Goal: Transaction & Acquisition: Purchase product/service

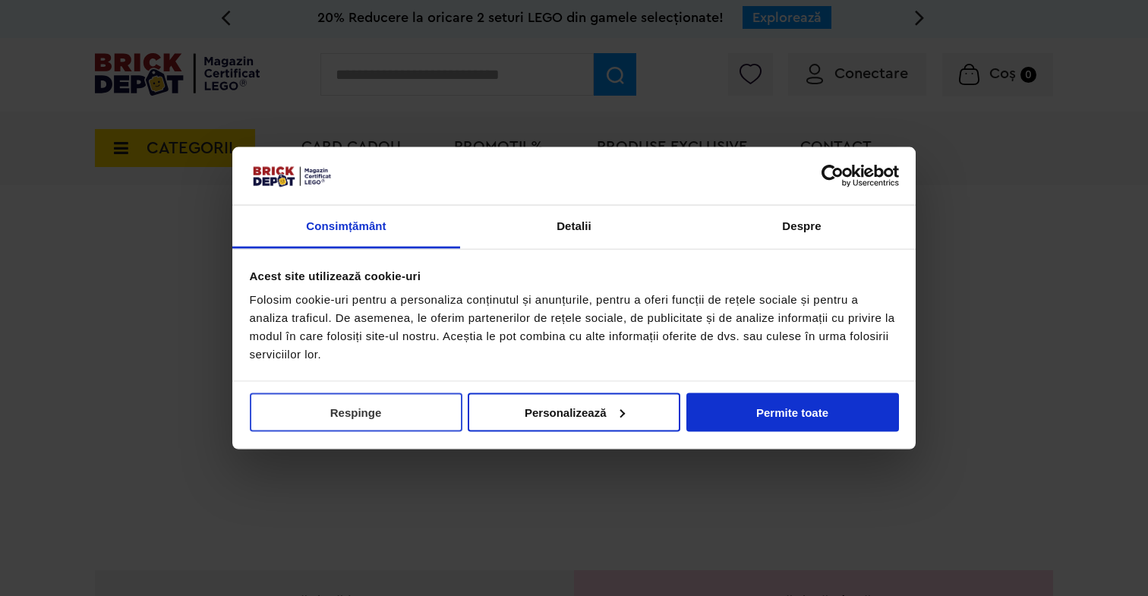
click at [420, 420] on button "Respinge" at bounding box center [356, 411] width 213 height 39
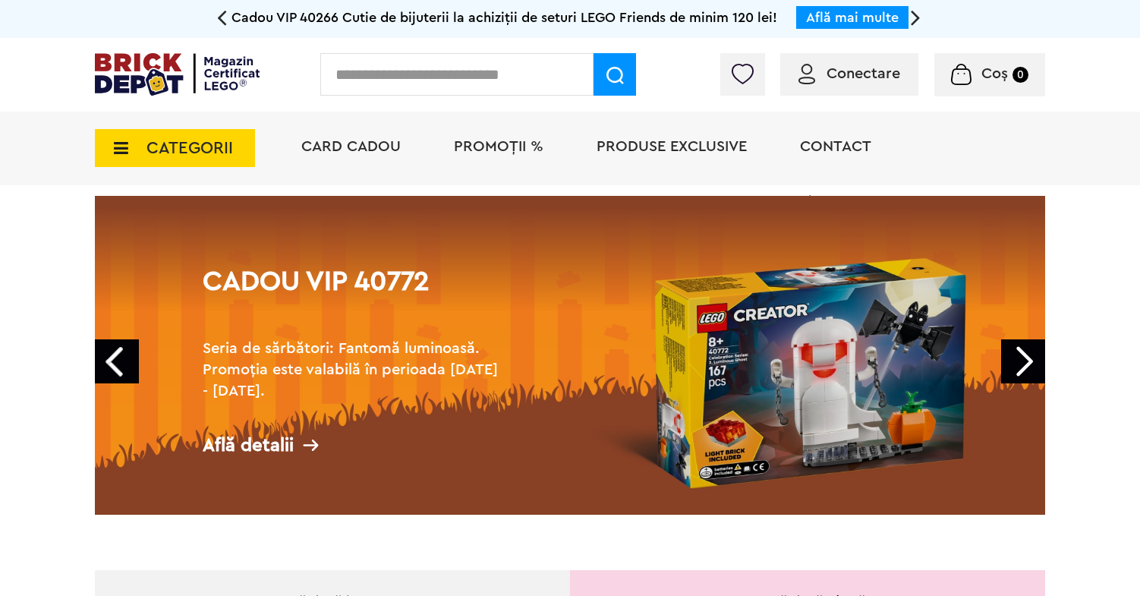
click at [396, 71] on input "text" at bounding box center [456, 74] width 273 height 43
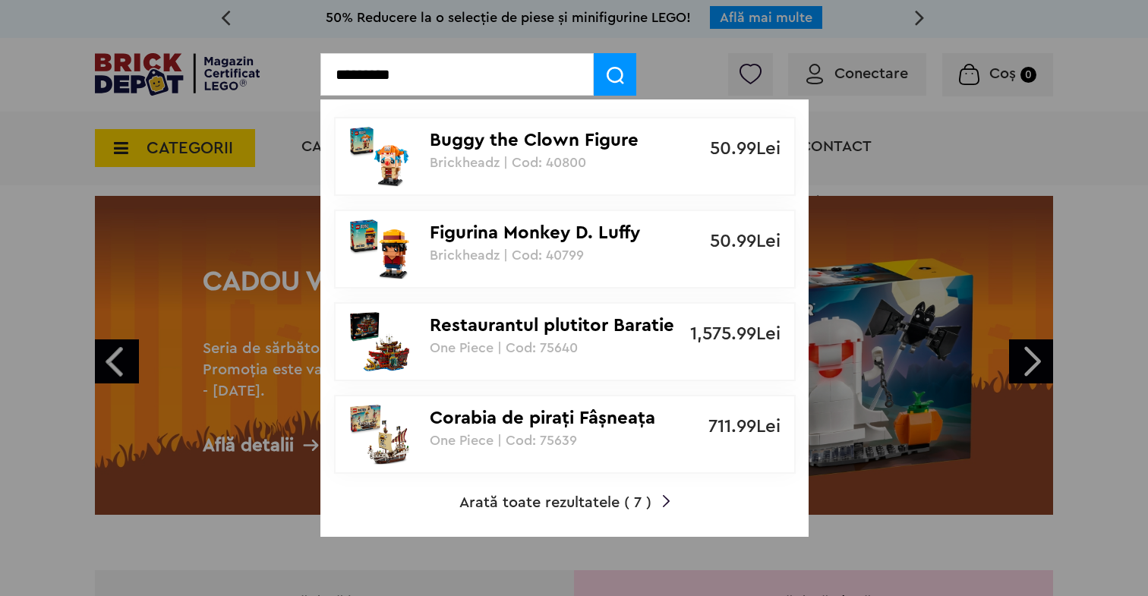
type input "*********"
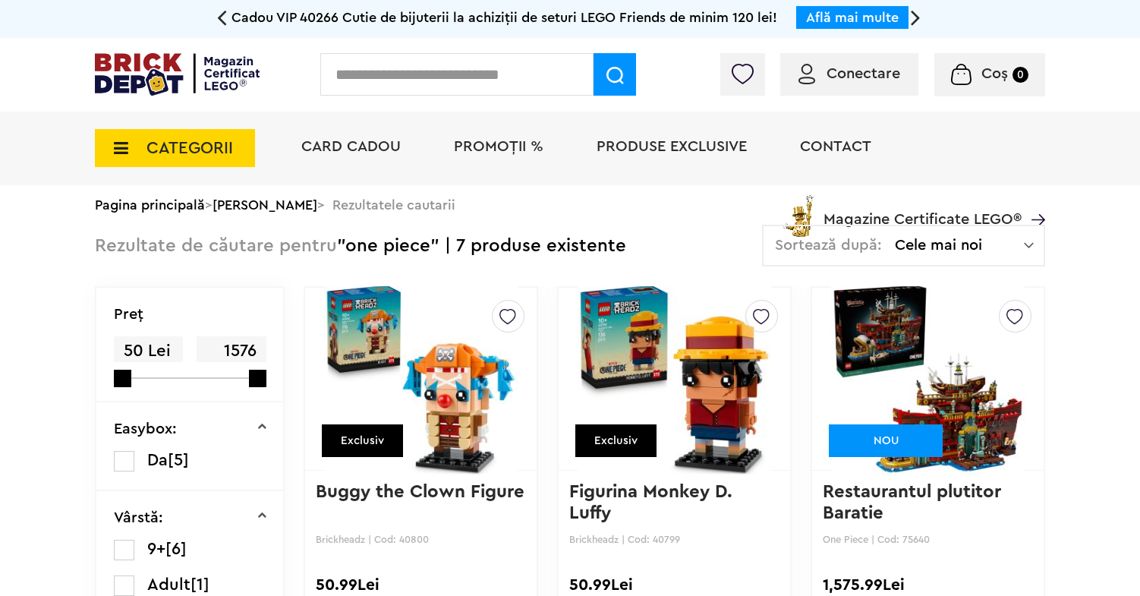
click at [953, 342] on img at bounding box center [928, 379] width 194 height 213
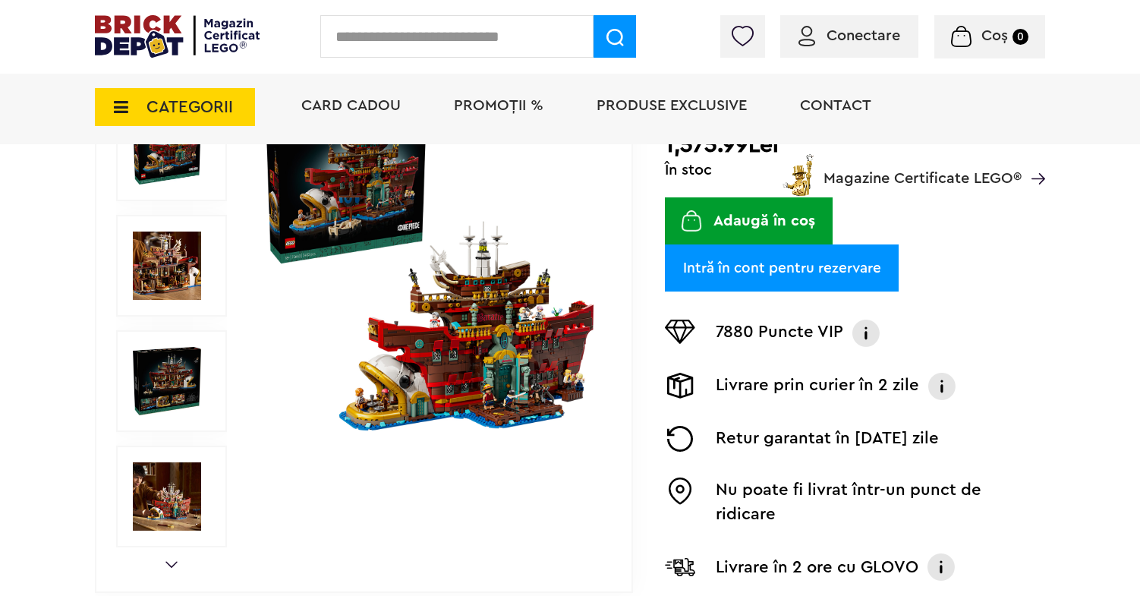
scroll to position [306, 0]
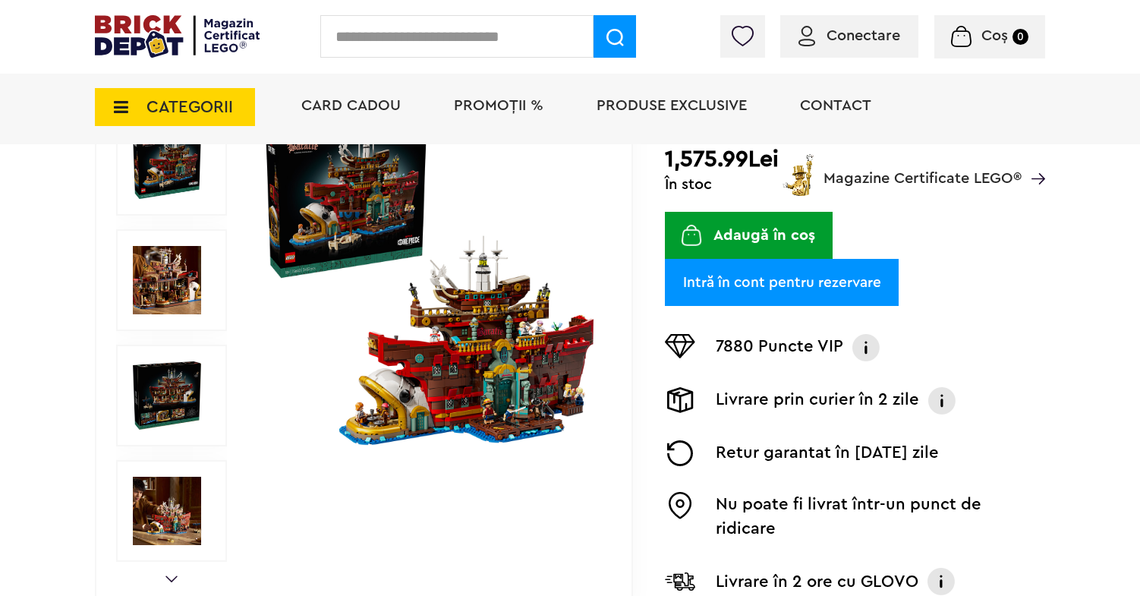
click at [162, 272] on img at bounding box center [167, 280] width 68 height 68
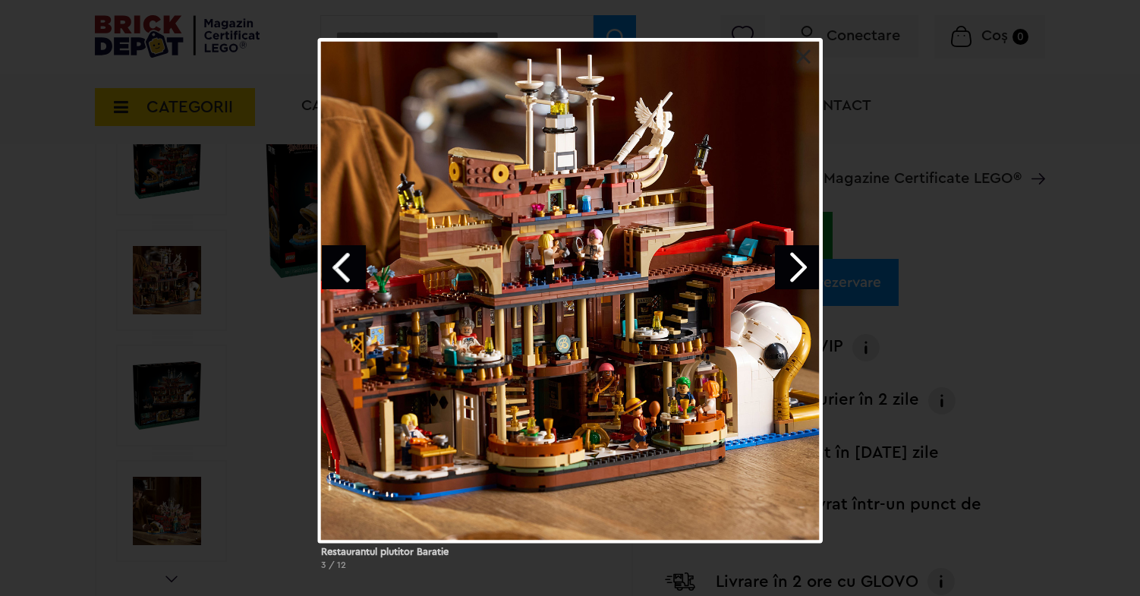
click at [786, 264] on link "Next image" at bounding box center [797, 267] width 44 height 44
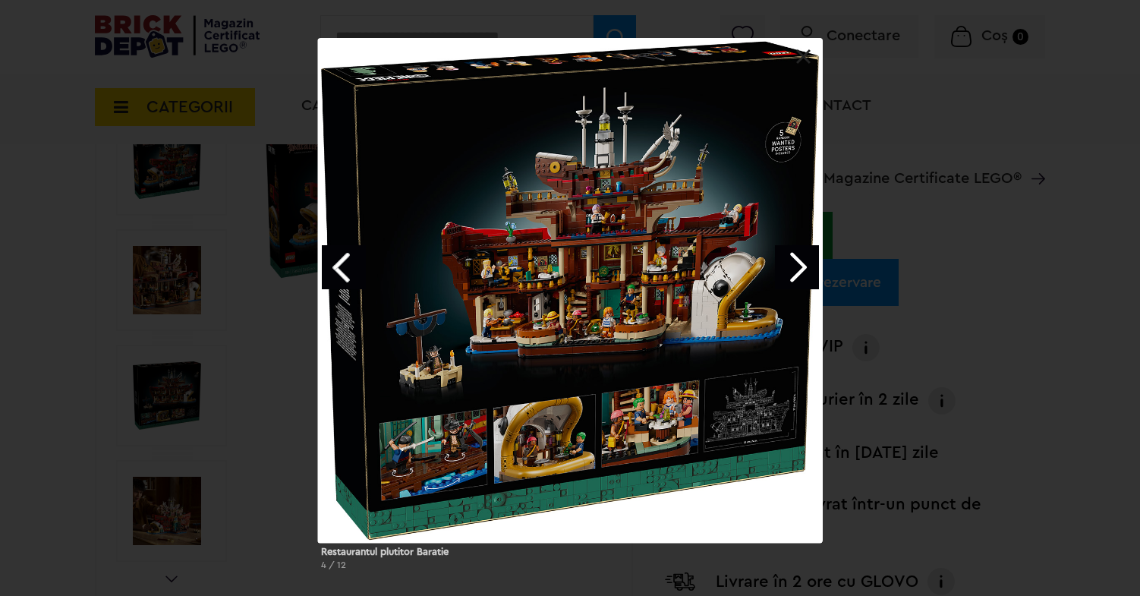
click at [786, 270] on link "Next image" at bounding box center [797, 267] width 44 height 44
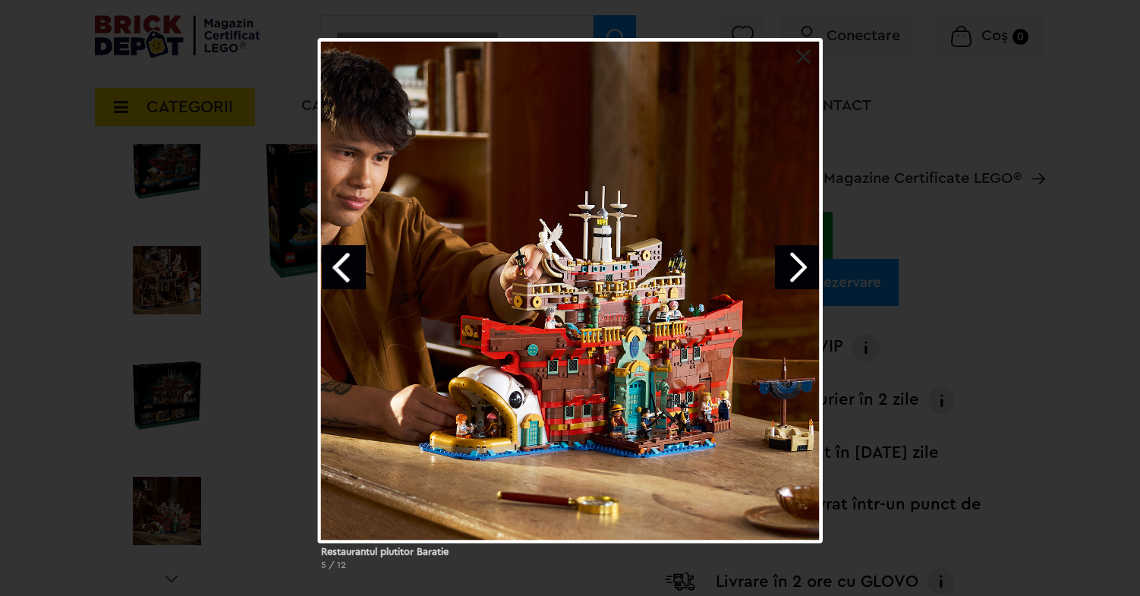
click at [786, 272] on link "Next image" at bounding box center [797, 267] width 44 height 44
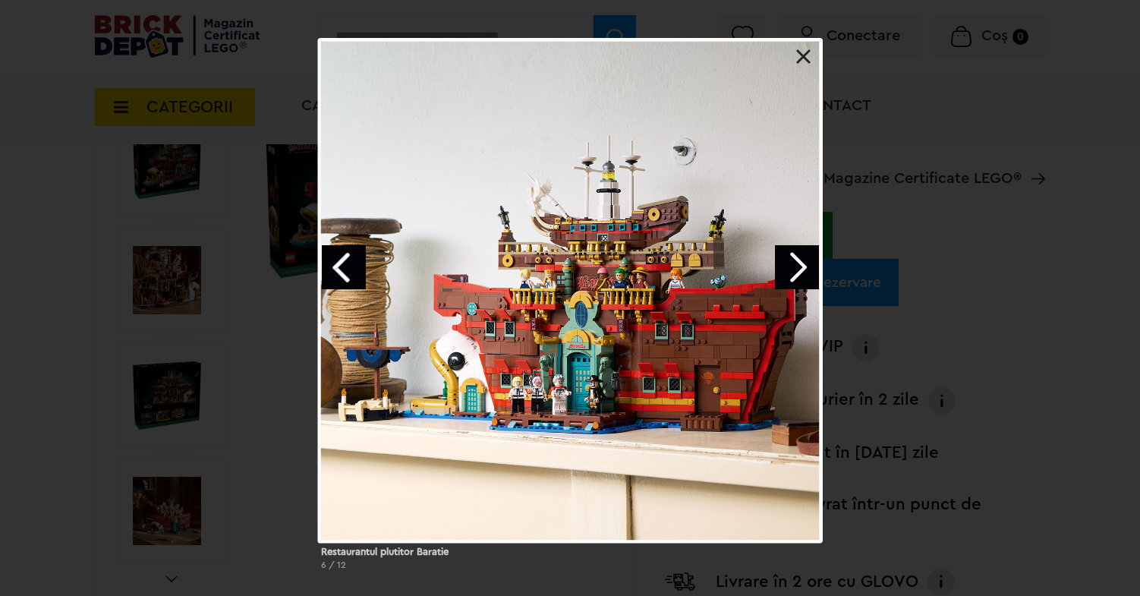
click at [786, 272] on link "Next image" at bounding box center [797, 267] width 44 height 44
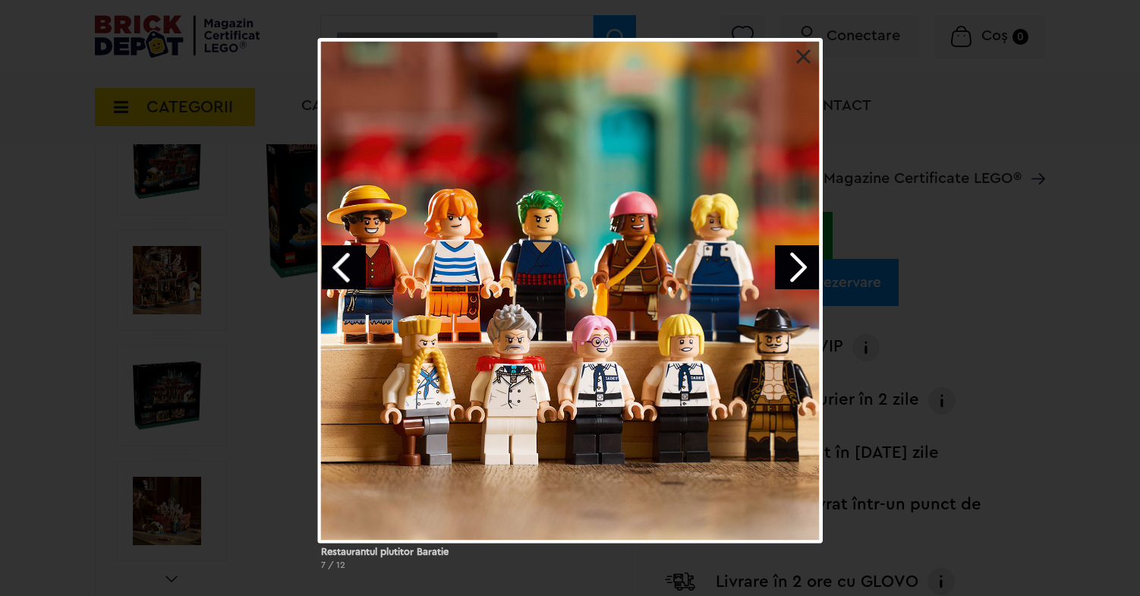
click at [786, 272] on link "Next image" at bounding box center [797, 267] width 44 height 44
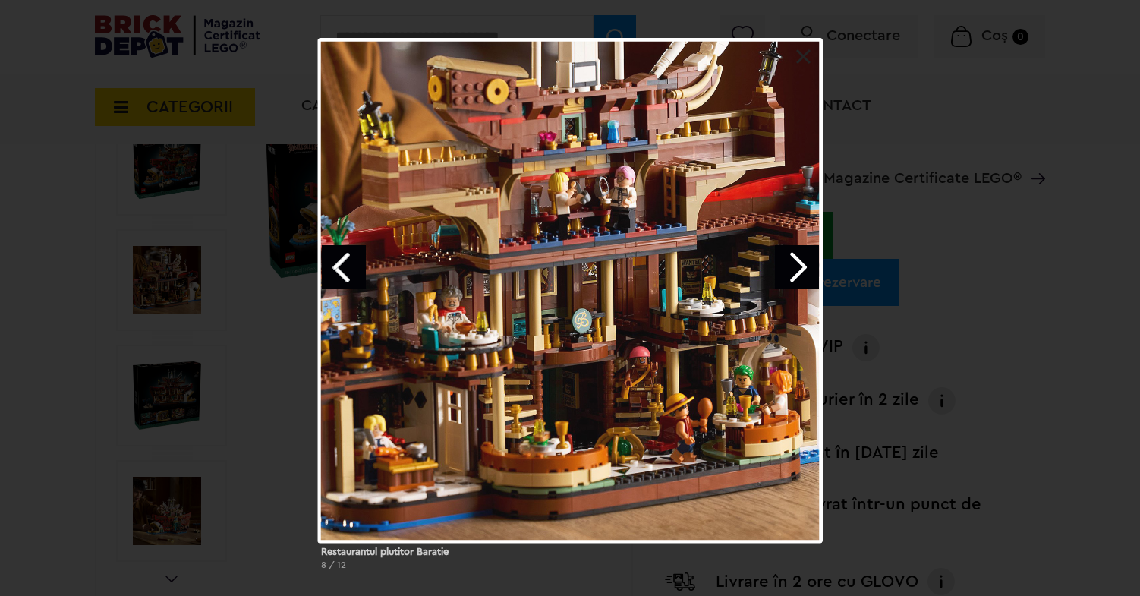
click at [786, 272] on link "Next image" at bounding box center [797, 267] width 44 height 44
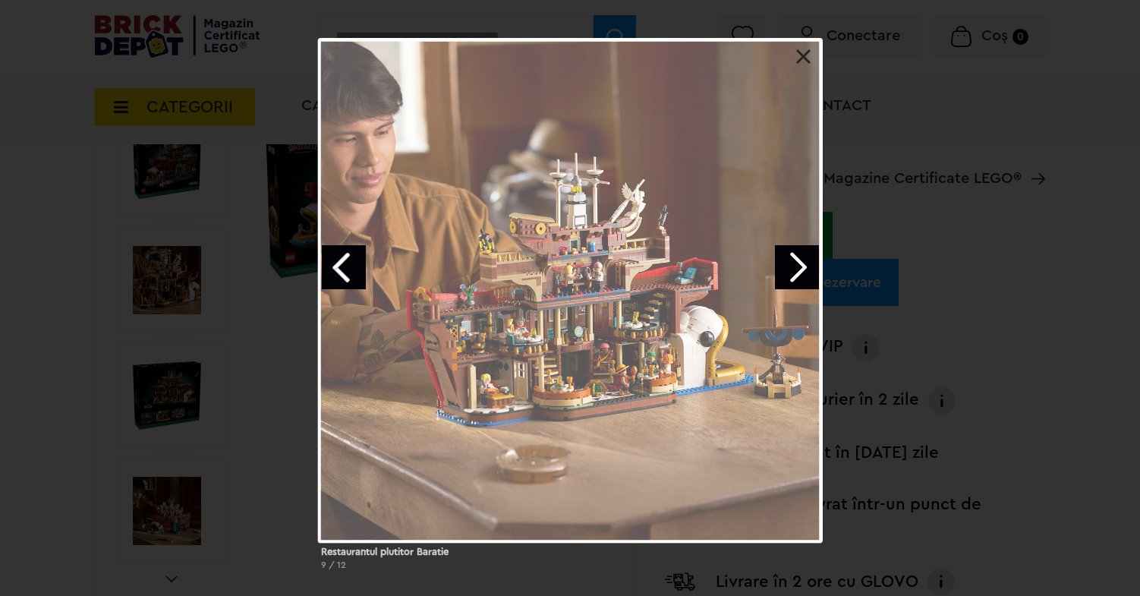
click at [786, 272] on link "Next image" at bounding box center [797, 267] width 44 height 44
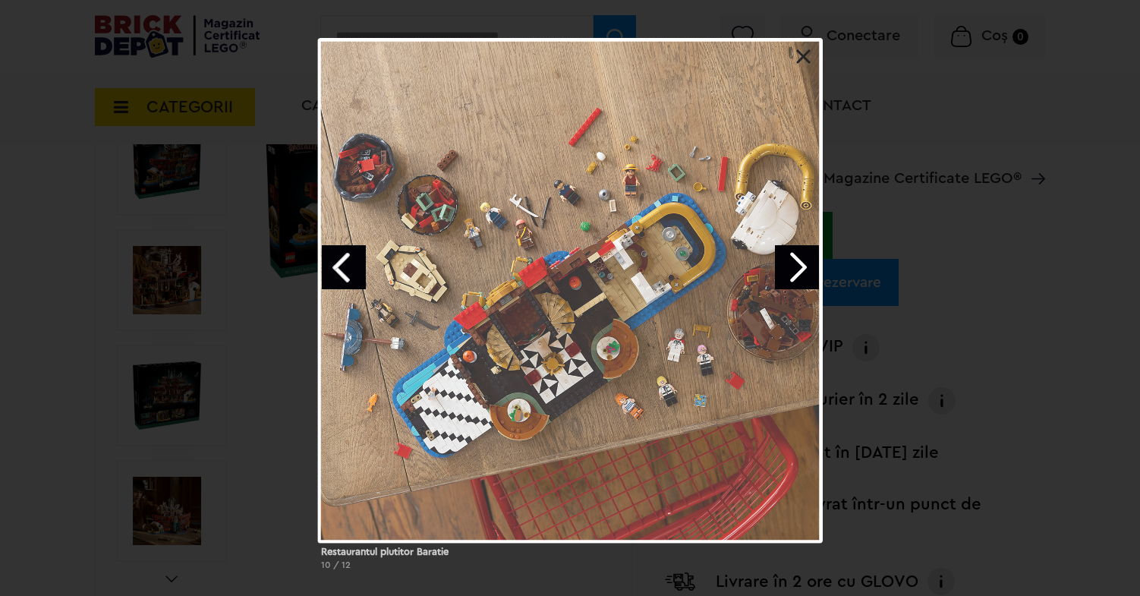
click at [786, 272] on link "Next image" at bounding box center [797, 267] width 44 height 44
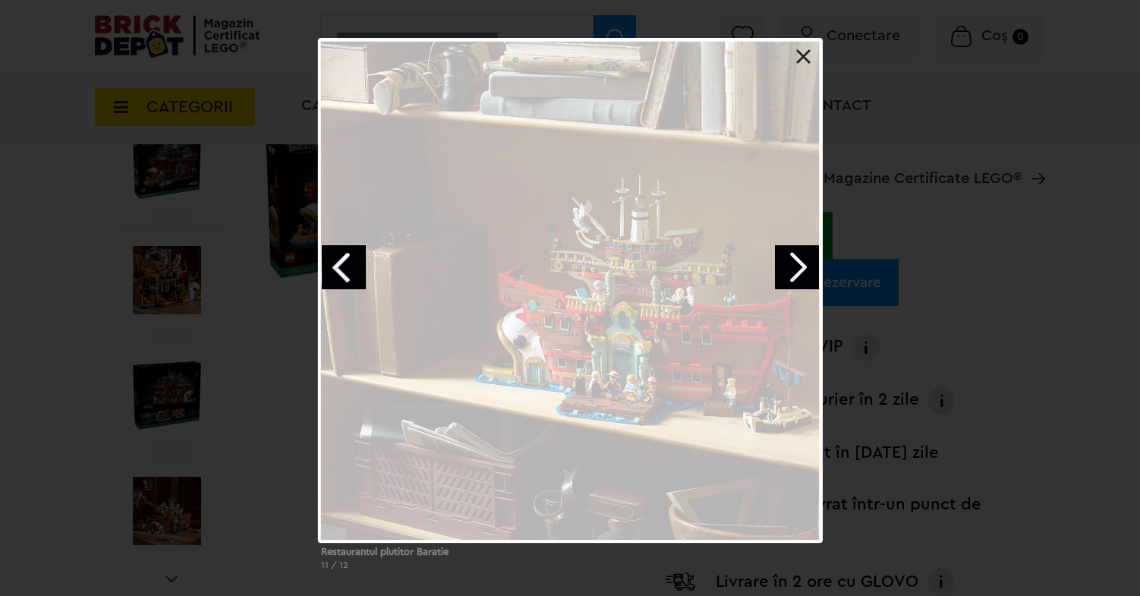
click at [786, 272] on link "Next image" at bounding box center [797, 267] width 44 height 44
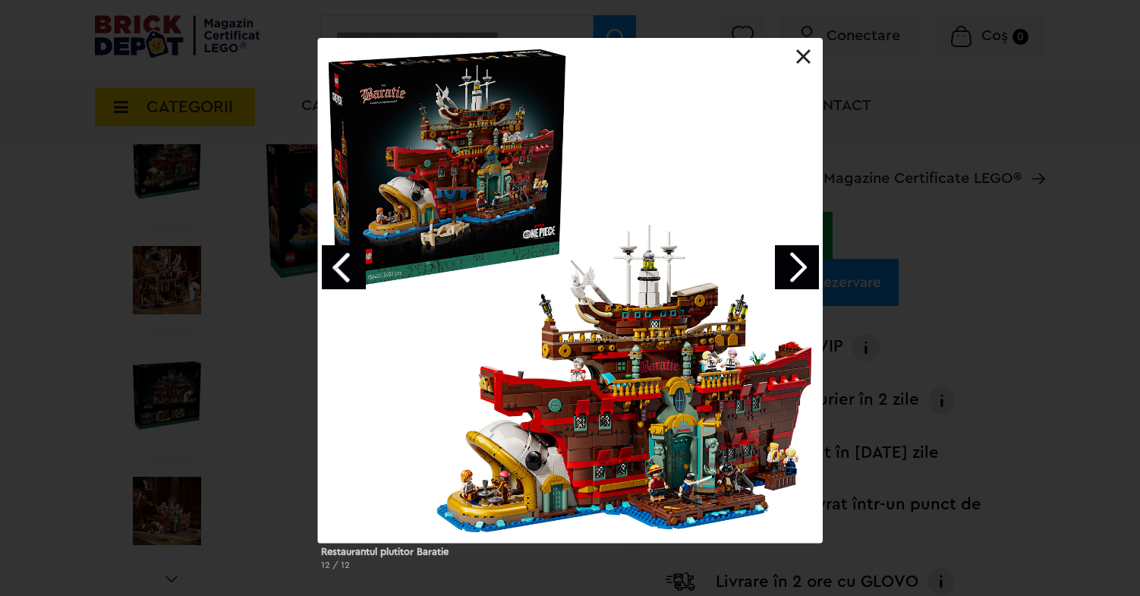
click at [786, 272] on link "Next image" at bounding box center [797, 267] width 44 height 44
click at [807, 55] on link at bounding box center [803, 56] width 15 height 15
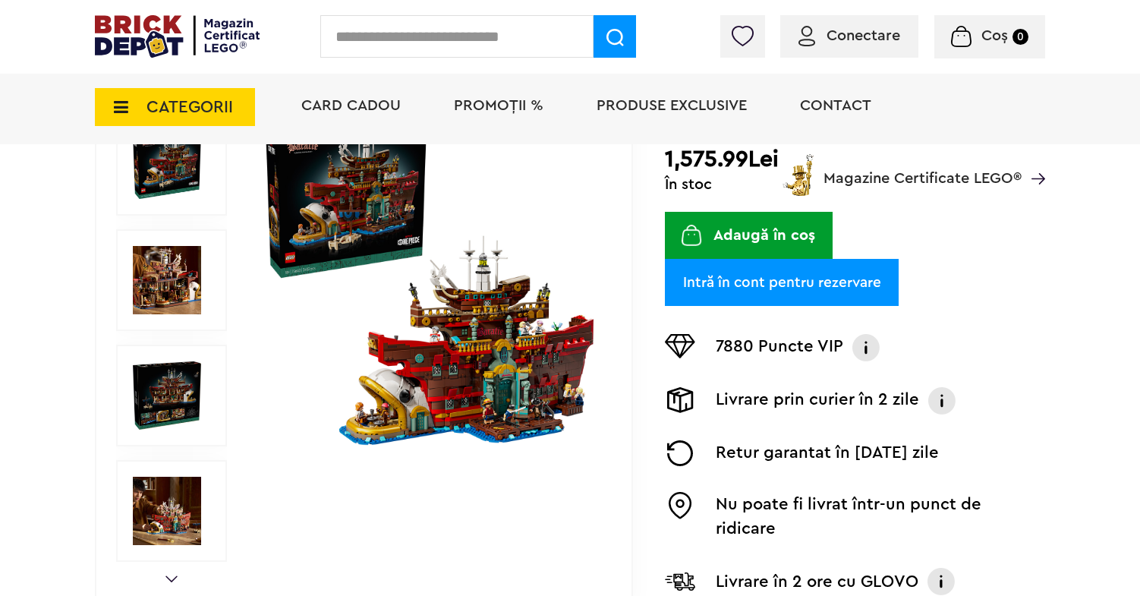
click at [438, 345] on img at bounding box center [429, 280] width 339 height 339
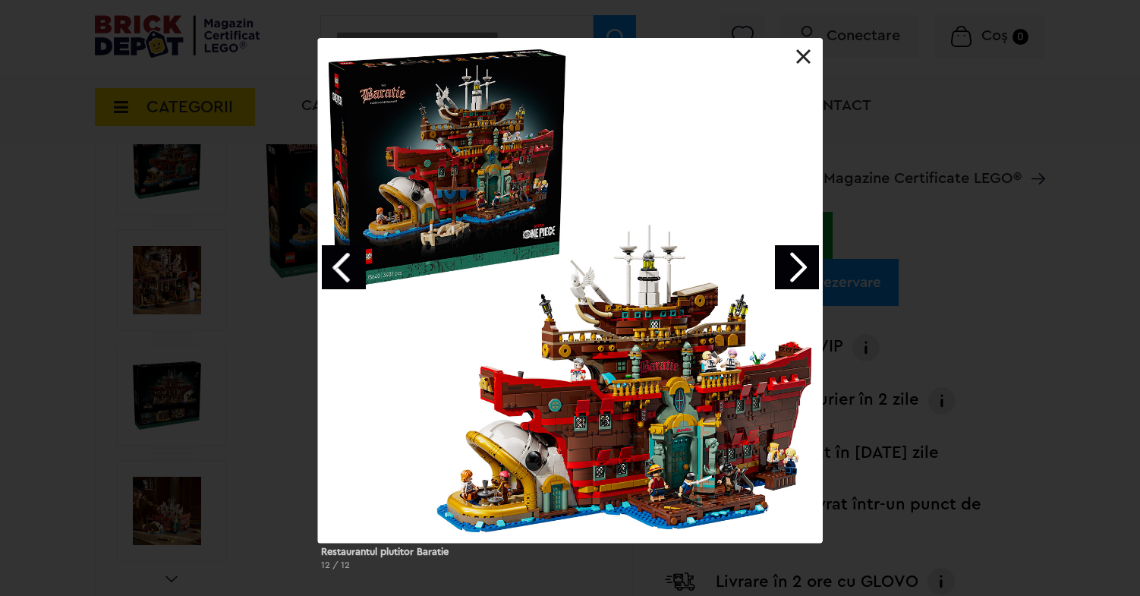
click at [799, 253] on link "Next image" at bounding box center [797, 267] width 44 height 44
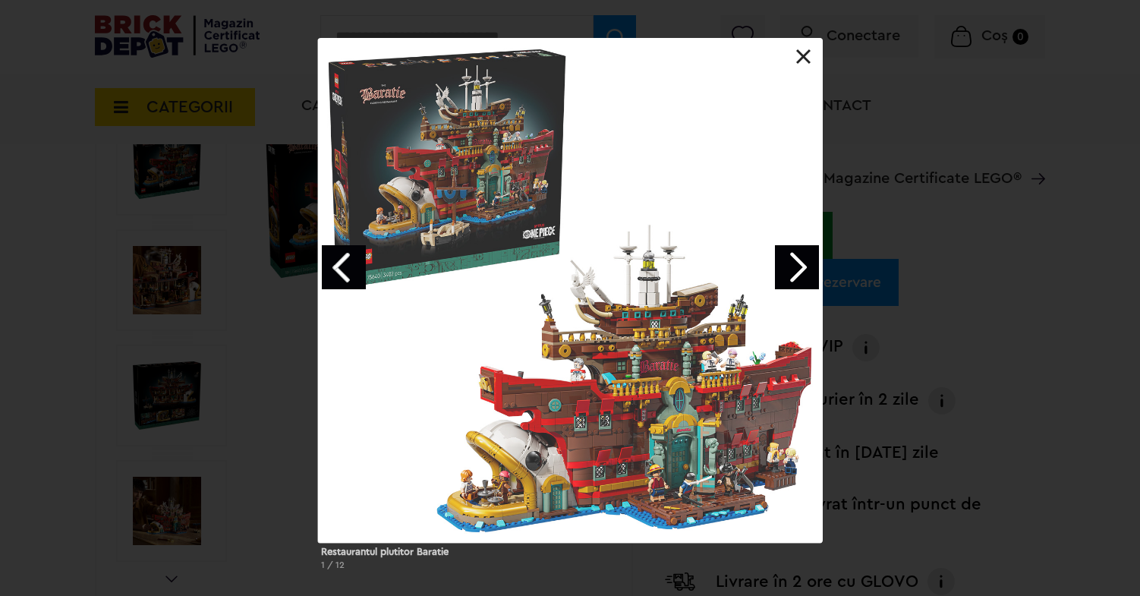
click at [799, 260] on link "Next image" at bounding box center [797, 267] width 44 height 44
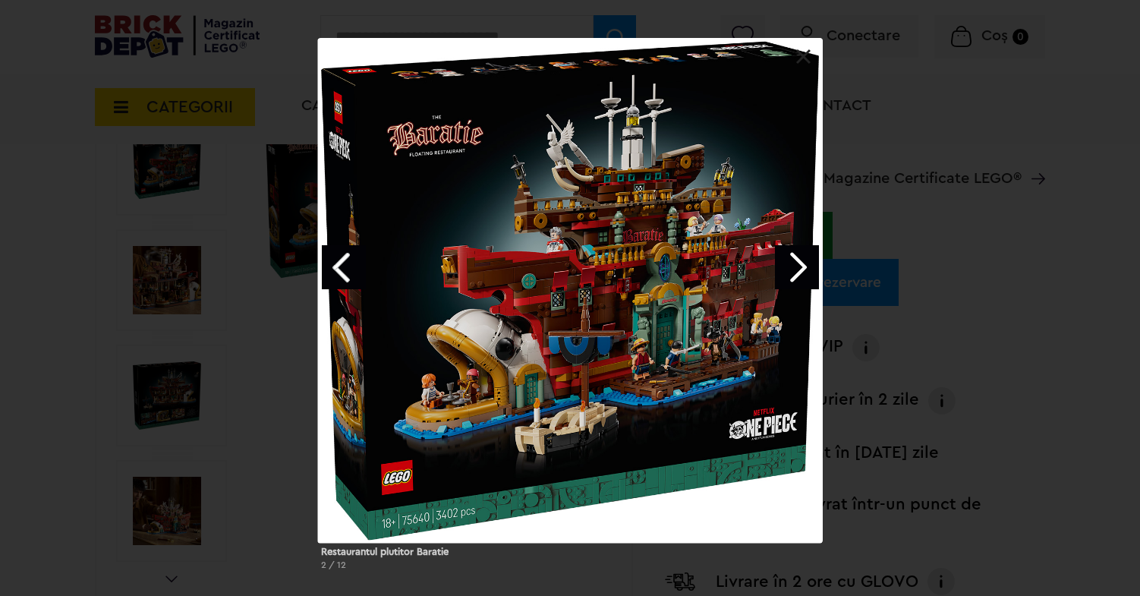
click at [798, 268] on link "Next image" at bounding box center [797, 267] width 44 height 44
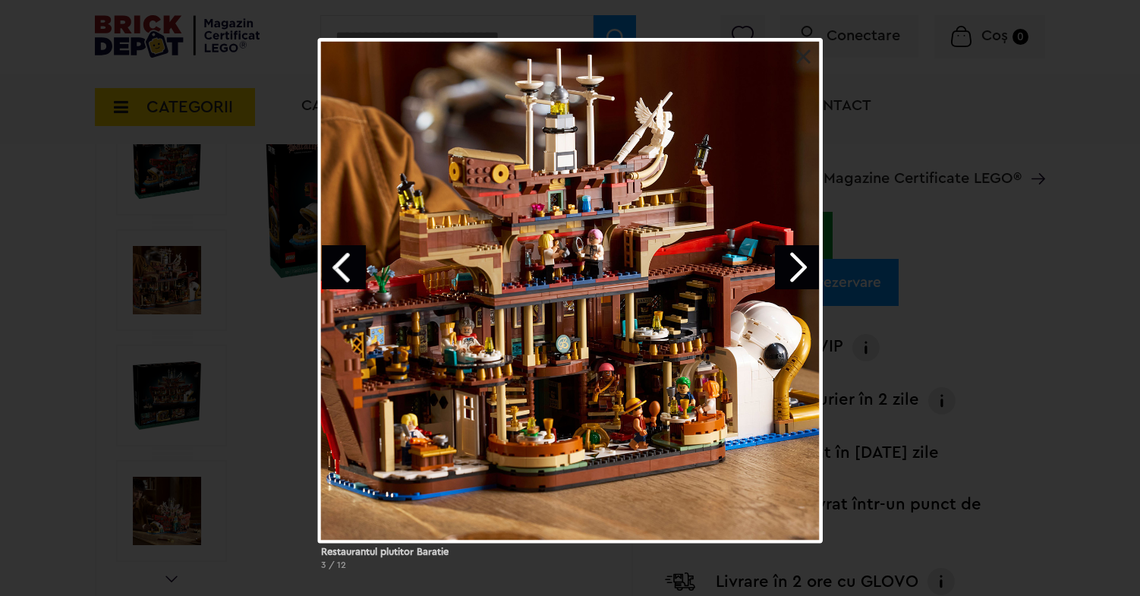
click at [798, 269] on link "Next image" at bounding box center [797, 267] width 44 height 44
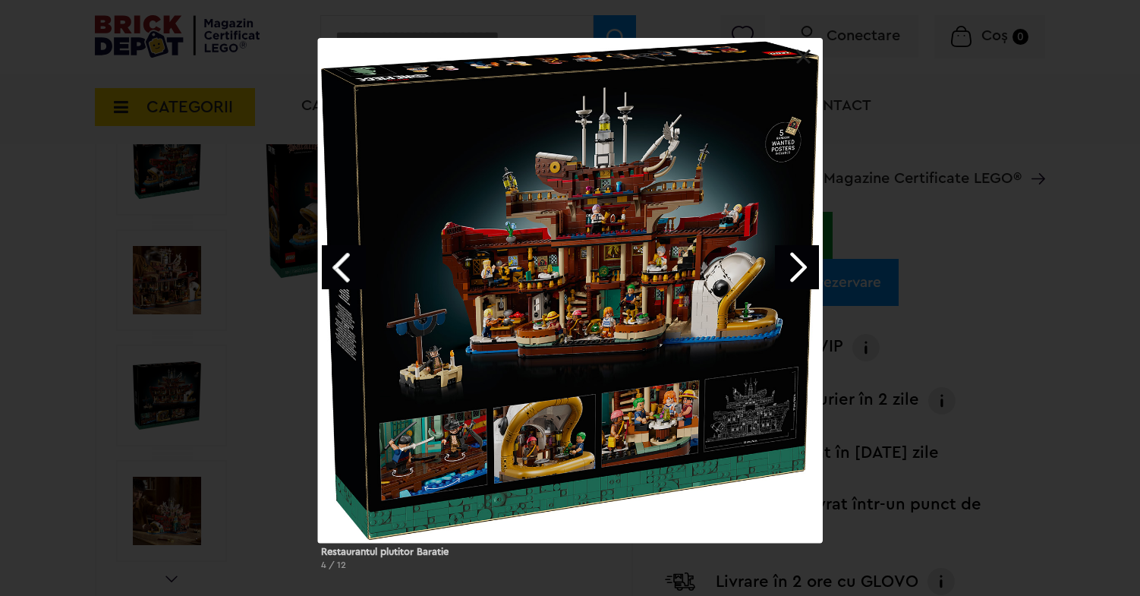
click at [798, 269] on link "Next image" at bounding box center [797, 267] width 44 height 44
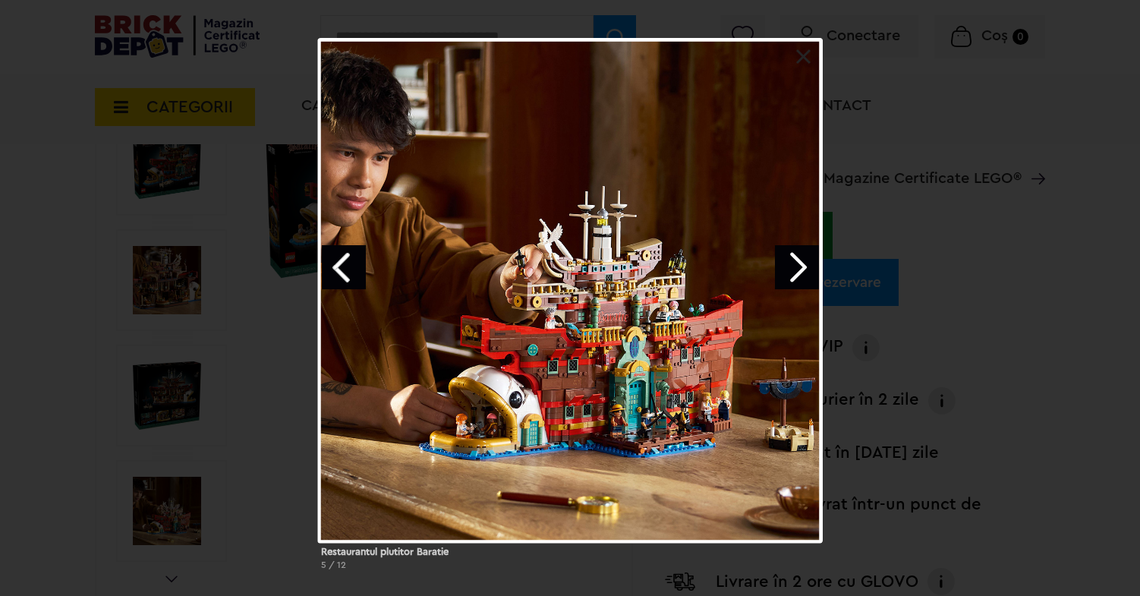
click at [798, 269] on link "Next image" at bounding box center [797, 267] width 44 height 44
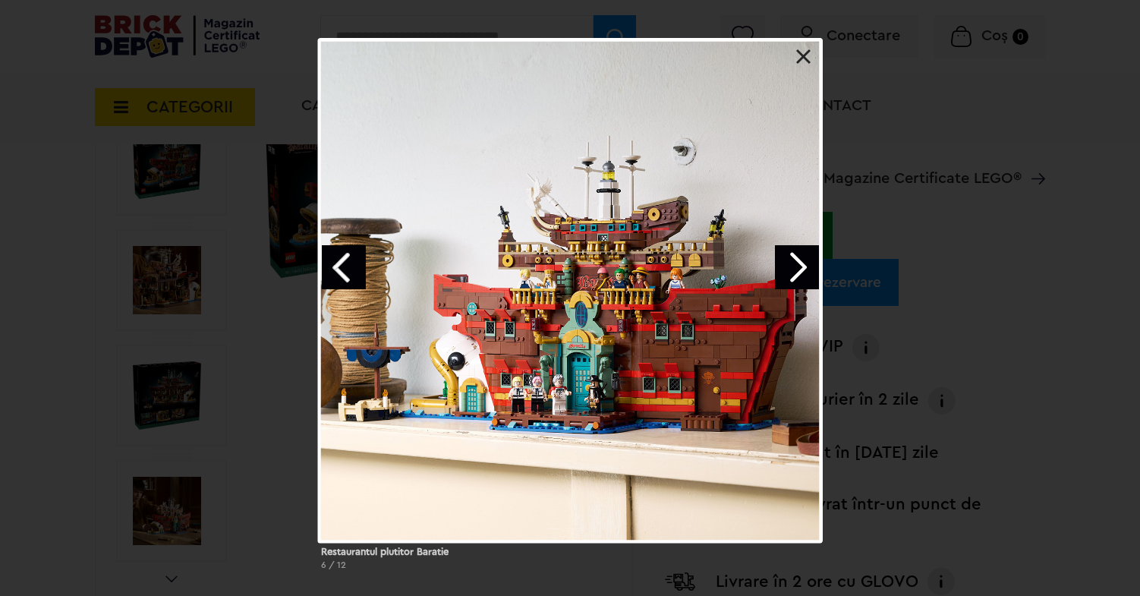
click at [798, 270] on link "Next image" at bounding box center [797, 267] width 44 height 44
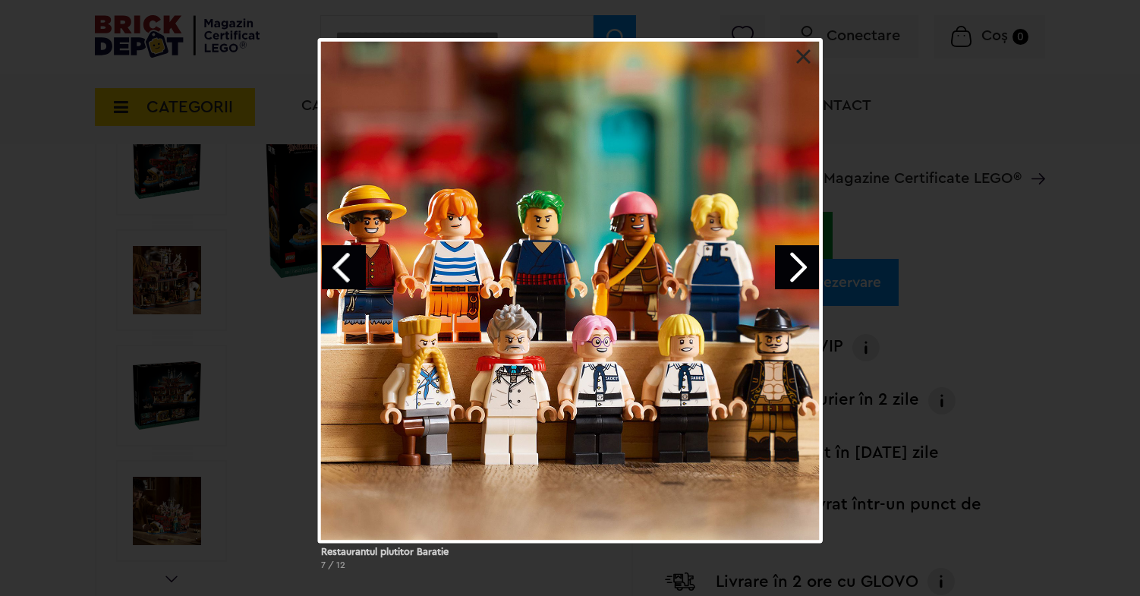
click at [798, 270] on link "Next image" at bounding box center [797, 267] width 44 height 44
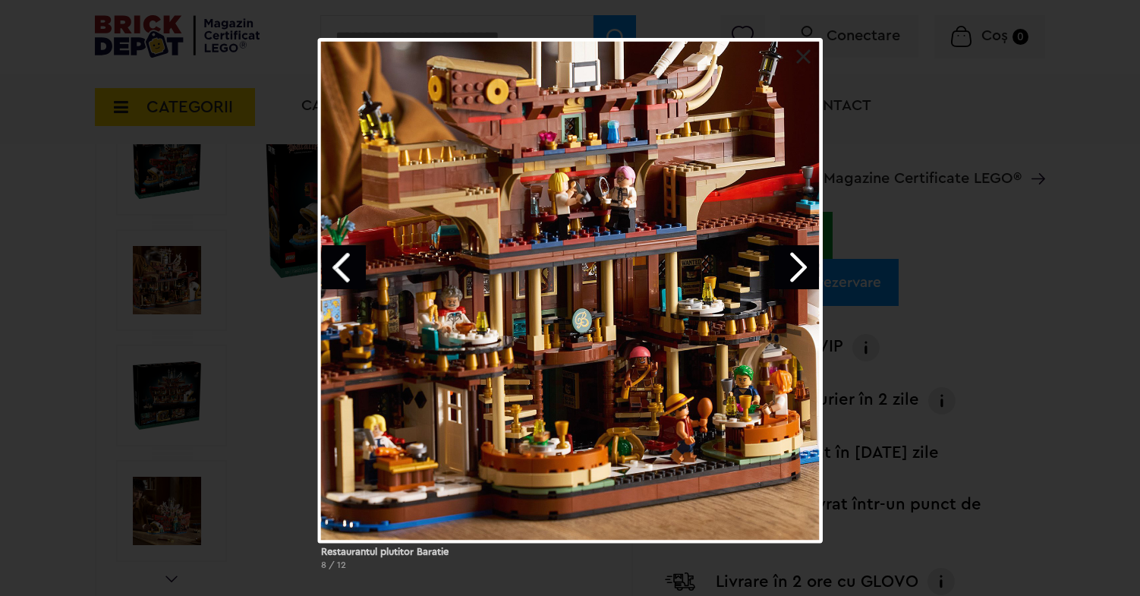
click at [798, 270] on link "Next image" at bounding box center [797, 267] width 44 height 44
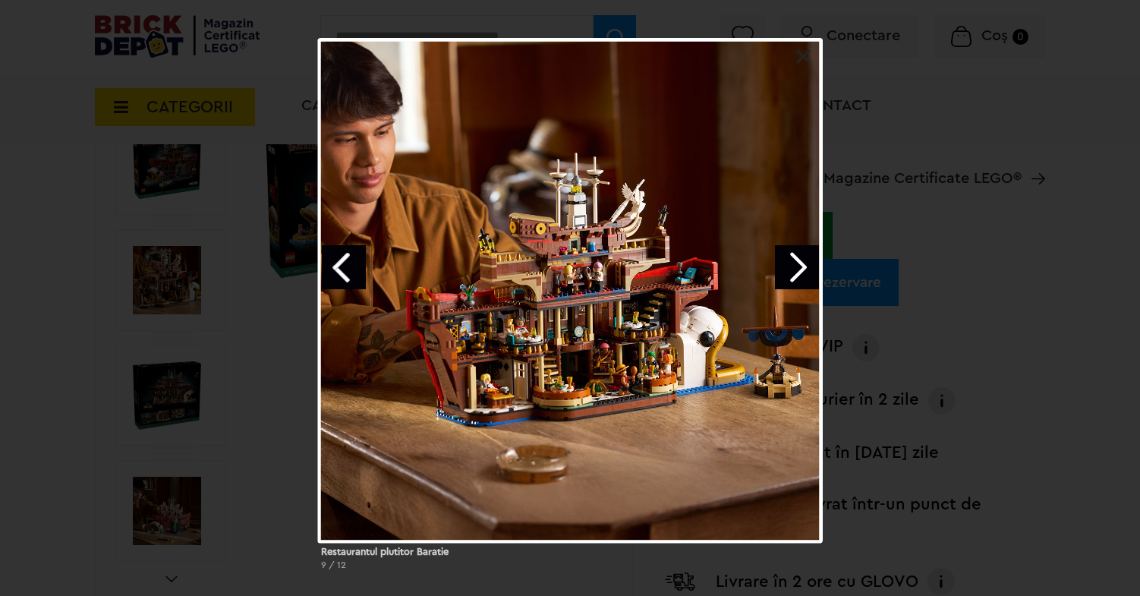
click at [808, 57] on link at bounding box center [803, 56] width 15 height 15
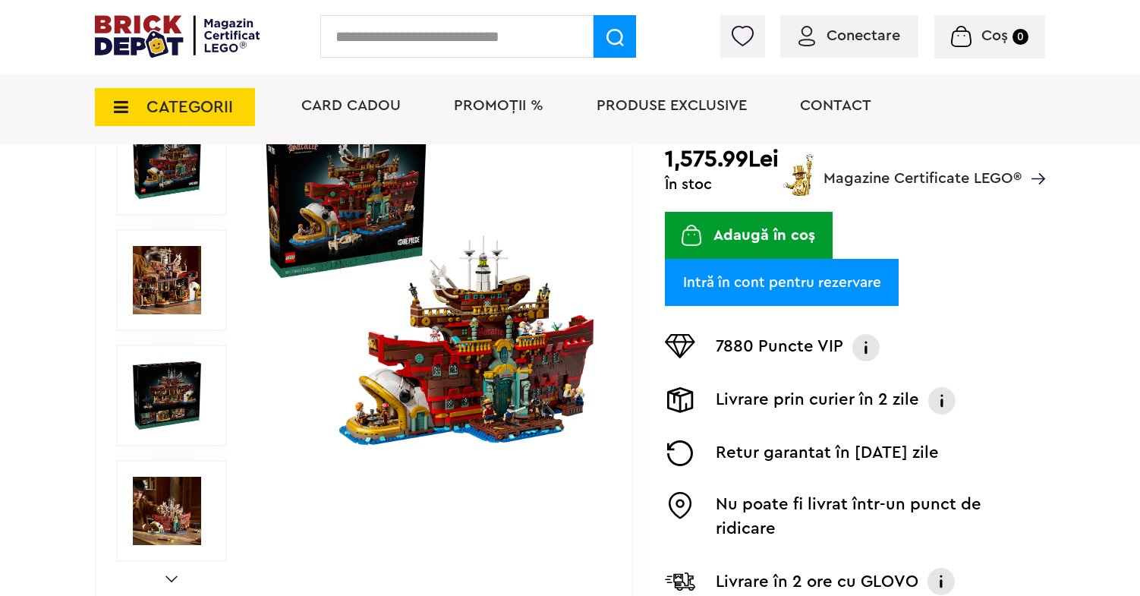
click at [484, 34] on input "text" at bounding box center [456, 36] width 273 height 43
type input "**********"
